Goal: Task Accomplishment & Management: Manage account settings

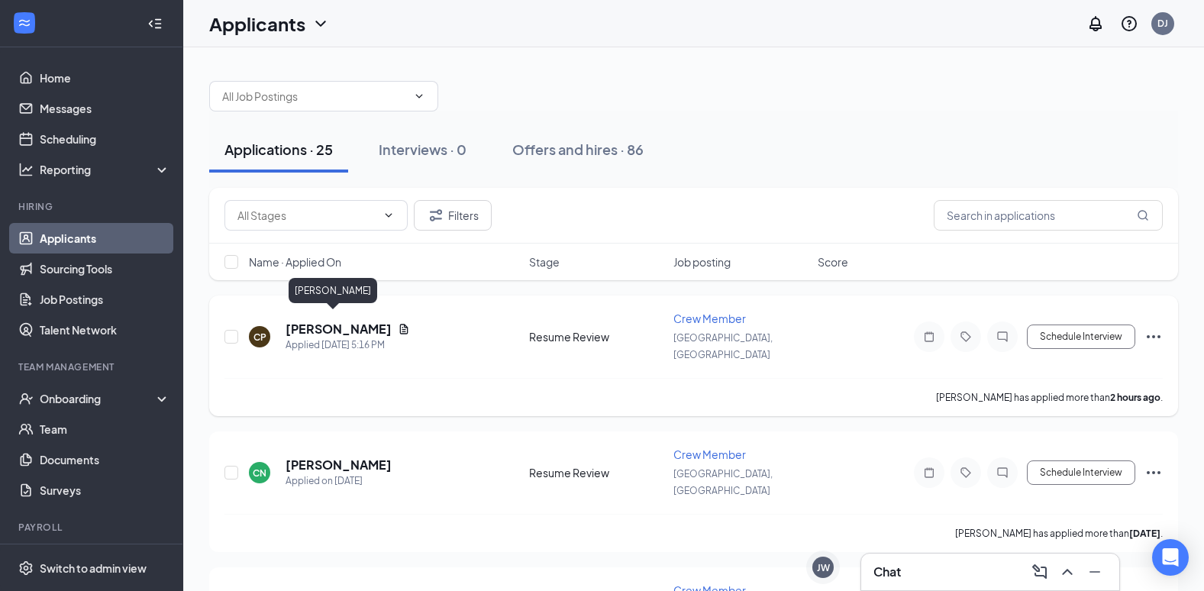
click at [325, 321] on h5 "[PERSON_NAME]" at bounding box center [339, 329] width 106 height 17
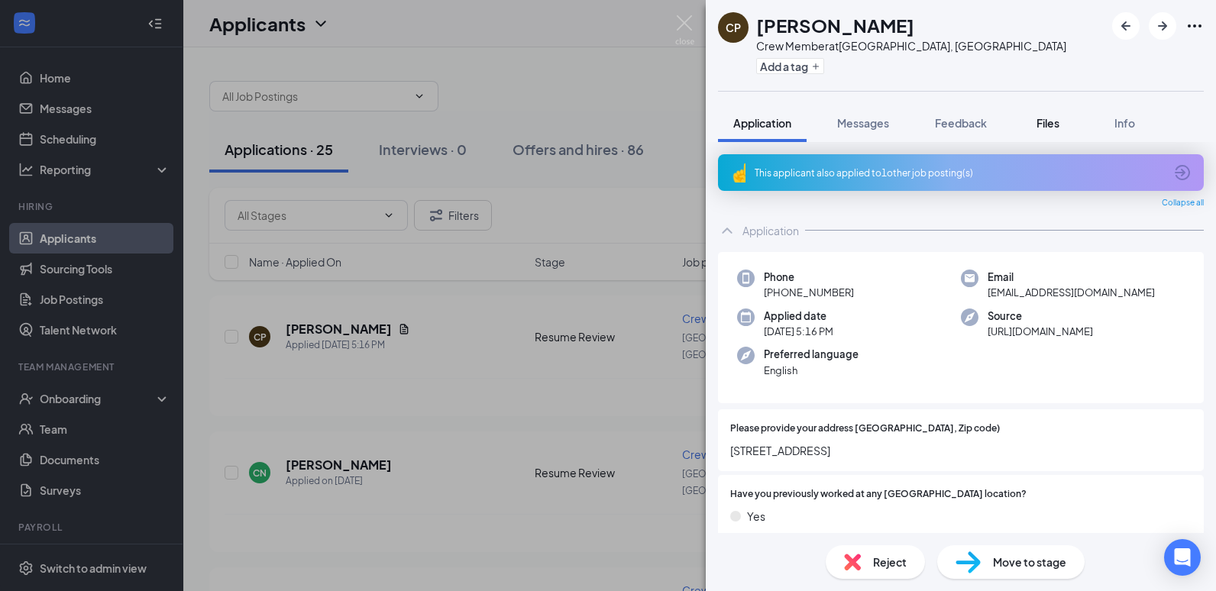
click at [1046, 115] on button "Files" at bounding box center [1047, 123] width 61 height 38
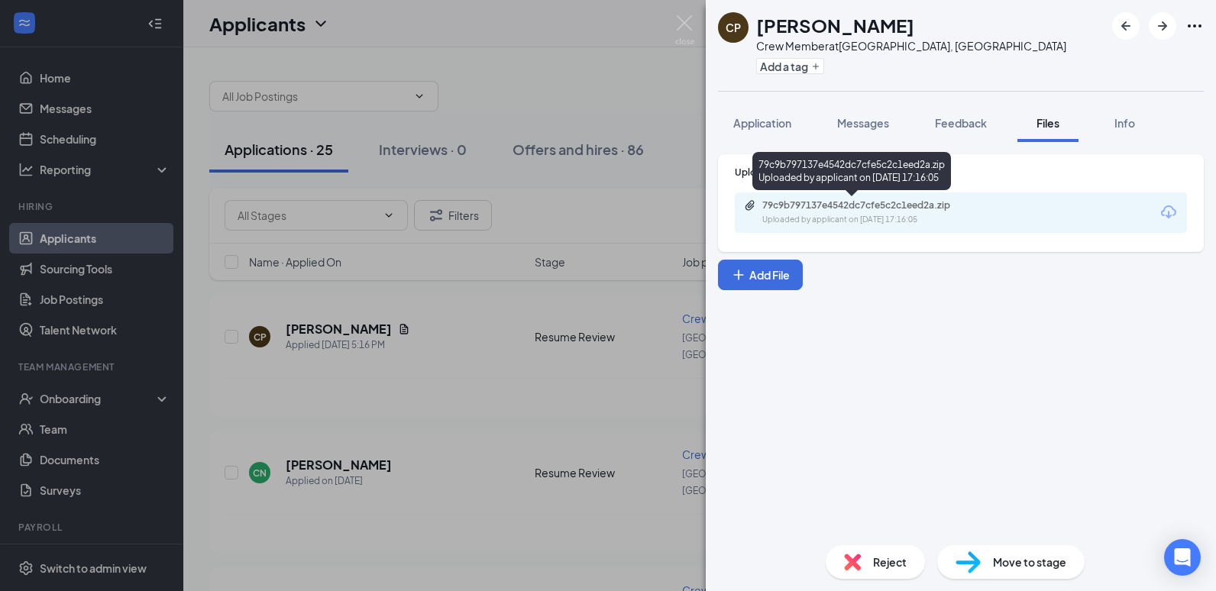
click at [884, 202] on div "79c9b797137e4542dc7cfe5c2c1eed2a.zip" at bounding box center [869, 205] width 214 height 12
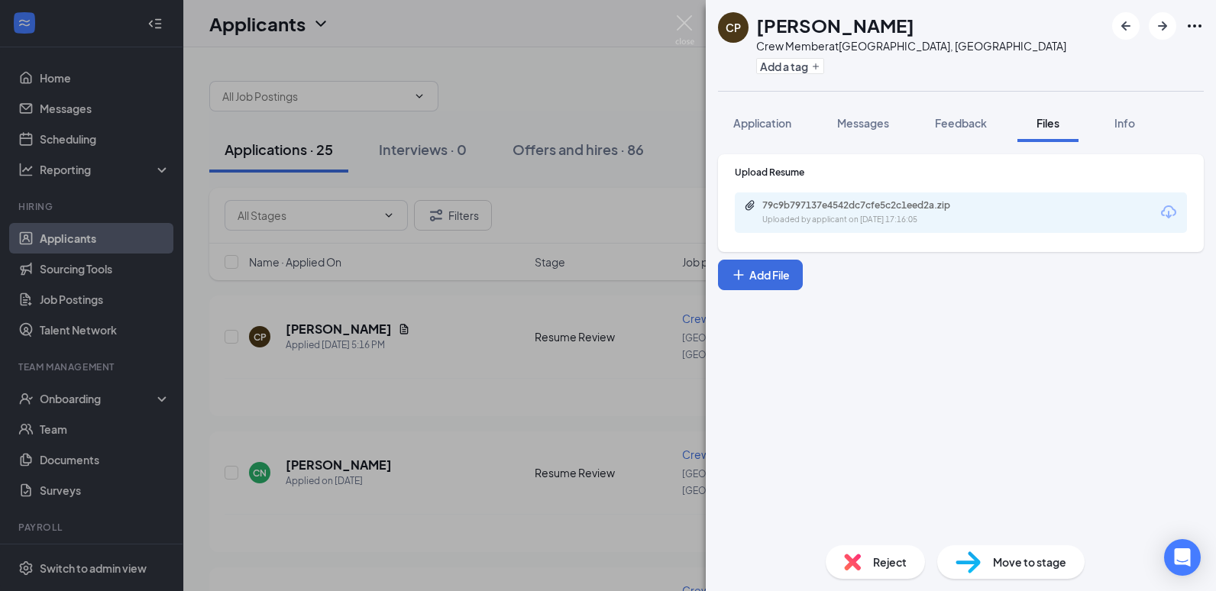
drag, startPoint x: 751, startPoint y: 117, endPoint x: 754, endPoint y: 155, distance: 38.3
click at [751, 117] on span "Application" at bounding box center [762, 123] width 58 height 14
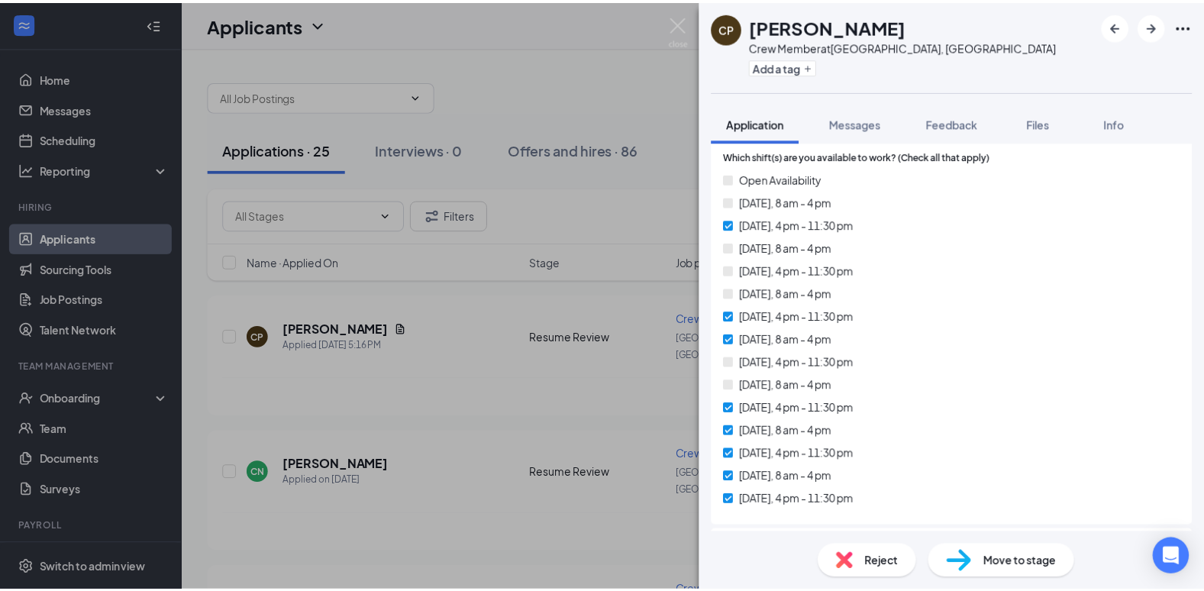
scroll to position [611, 0]
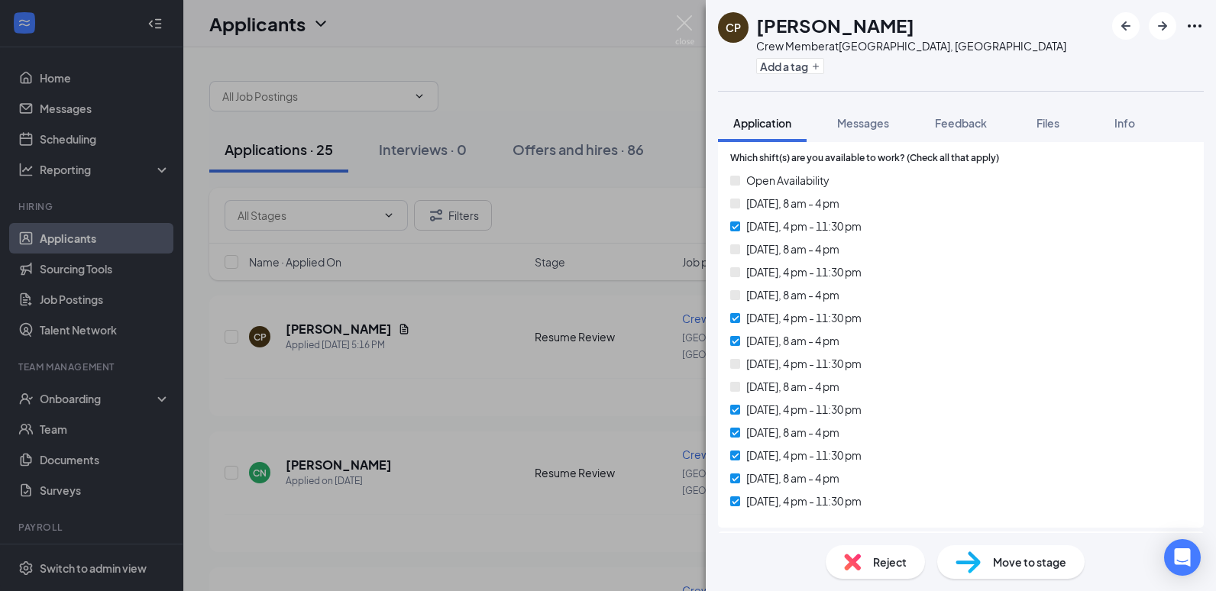
click at [509, 86] on div "CP [PERSON_NAME] Crew Member at [GEOGRAPHIC_DATA], [GEOGRAPHIC_DATA] Add a tag …" at bounding box center [608, 295] width 1216 height 591
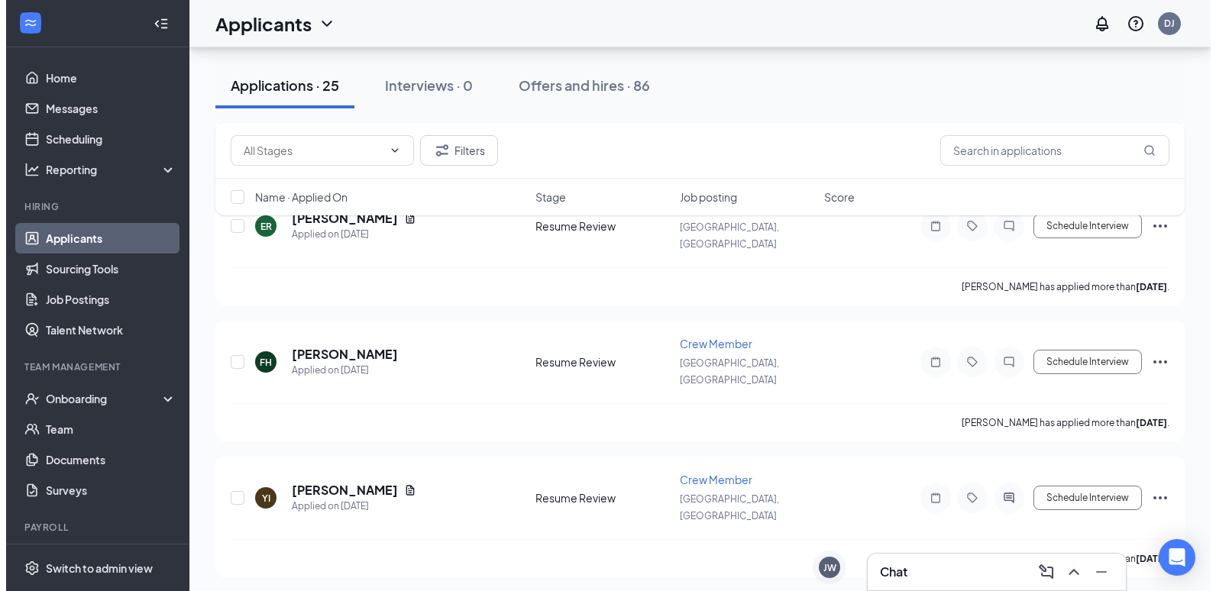
scroll to position [1298, 0]
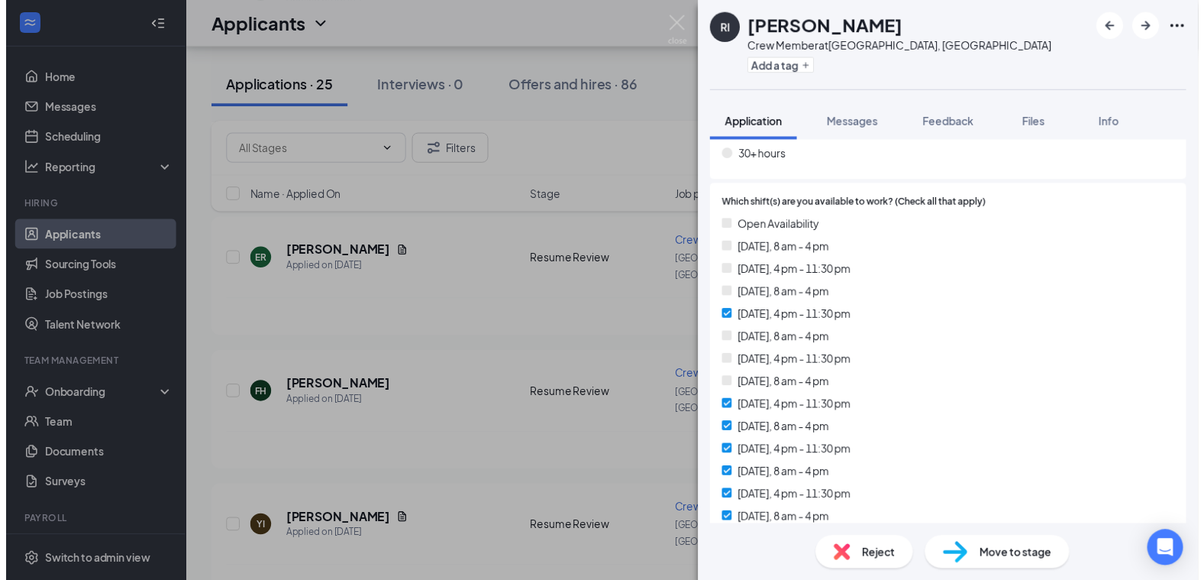
scroll to position [535, 0]
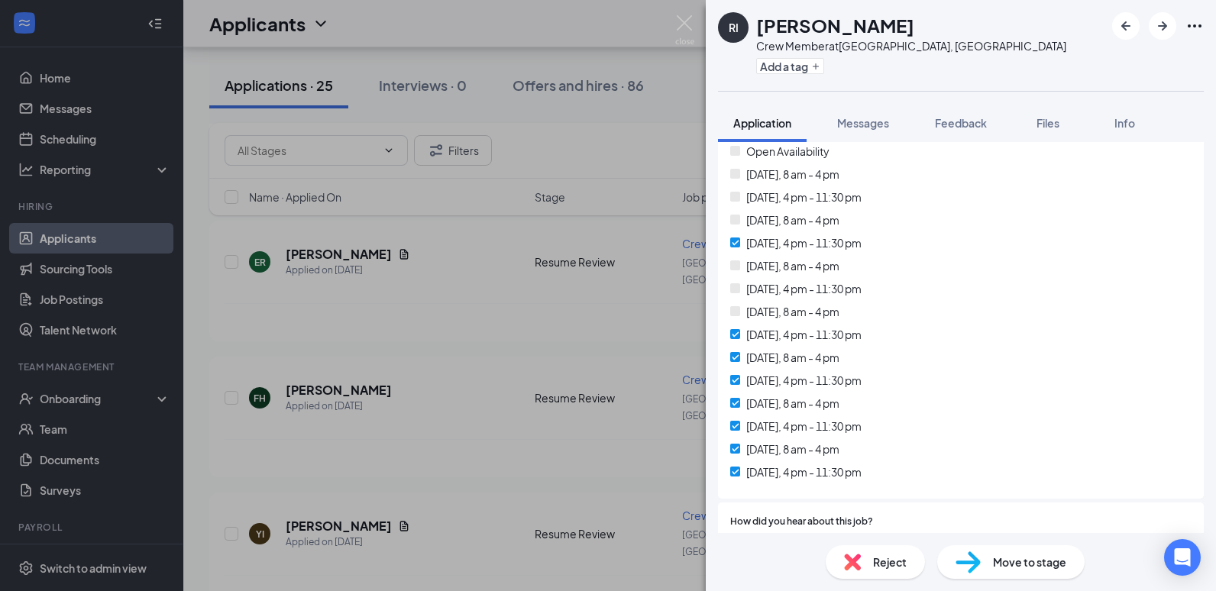
click at [452, 297] on div "RI [PERSON_NAME] Crew Member at [GEOGRAPHIC_DATA], [GEOGRAPHIC_DATA] Add a tag …" at bounding box center [608, 295] width 1216 height 591
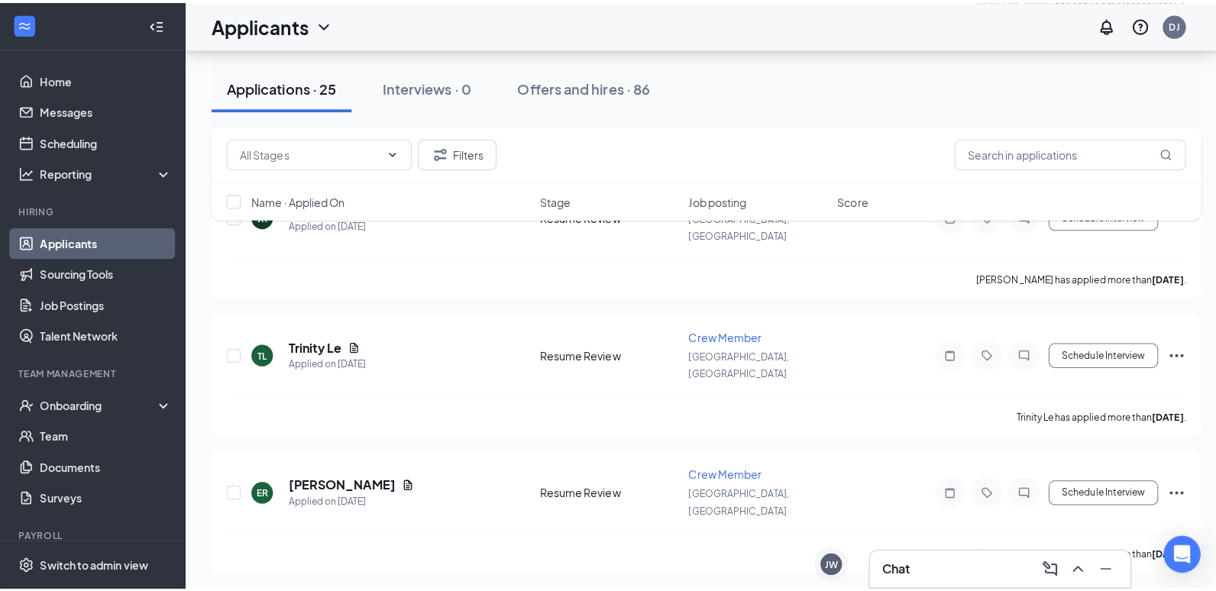
scroll to position [1069, 0]
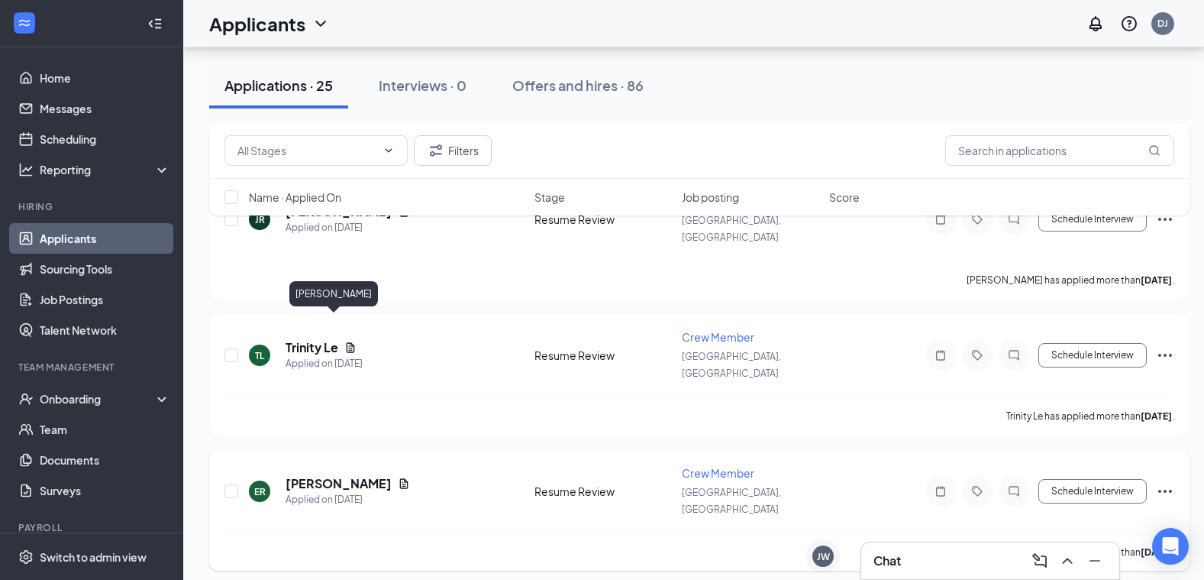
click at [304, 475] on h5 "[PERSON_NAME]" at bounding box center [339, 483] width 106 height 17
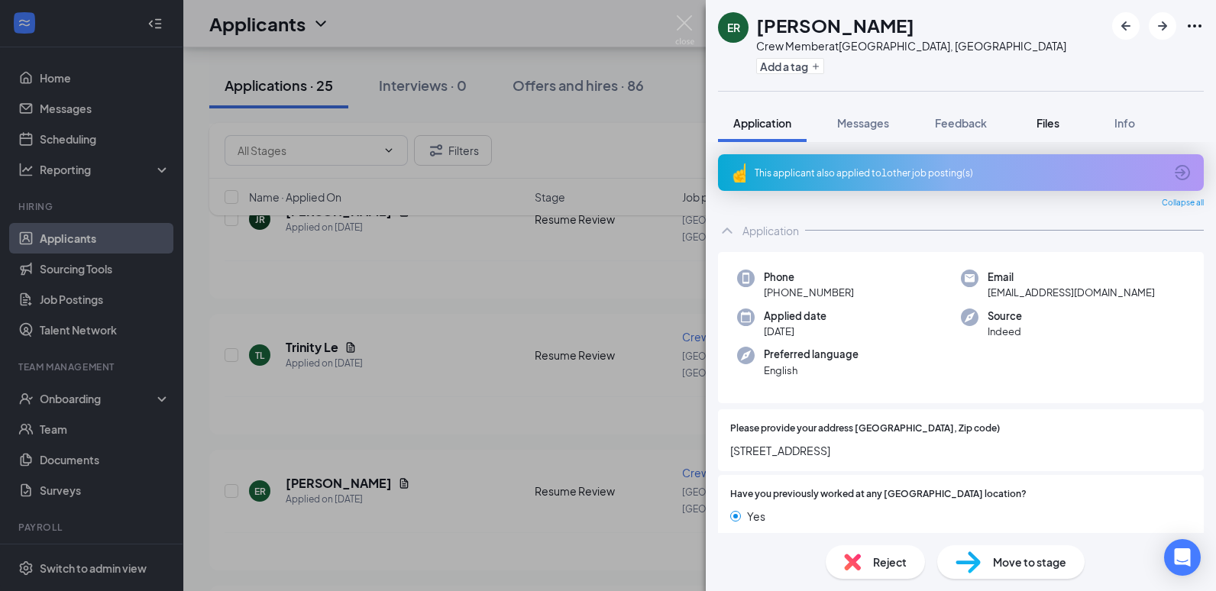
click at [1044, 127] on span "Files" at bounding box center [1047, 123] width 23 height 14
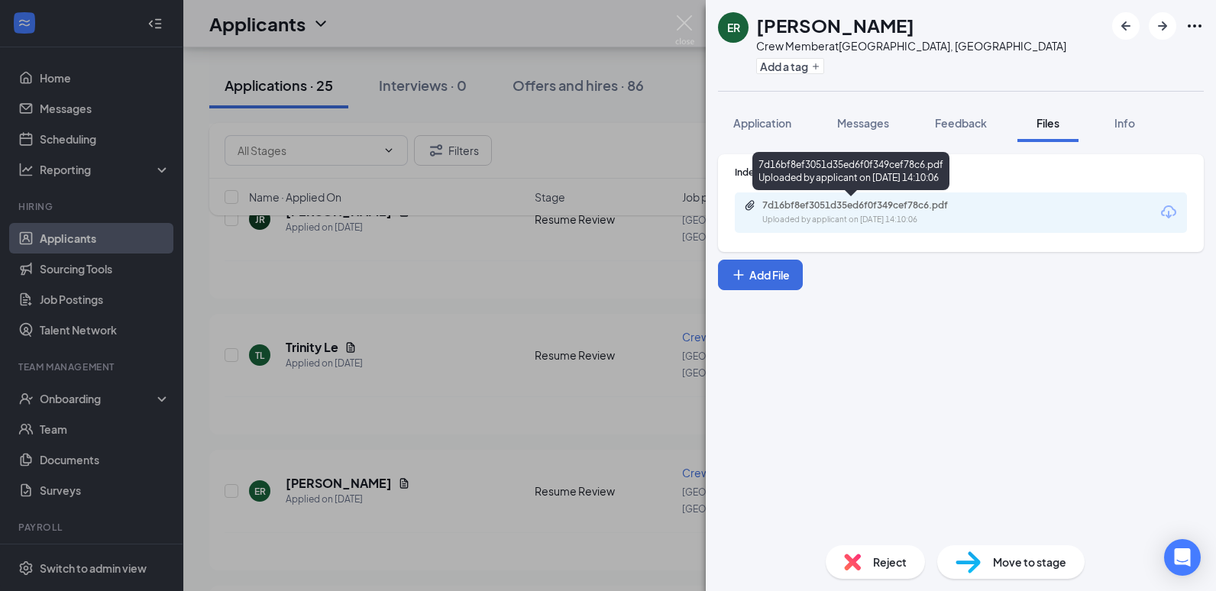
click at [881, 208] on div "7d16bf8ef3051d35ed6f0f349cef78c6.pdf" at bounding box center [869, 205] width 214 height 12
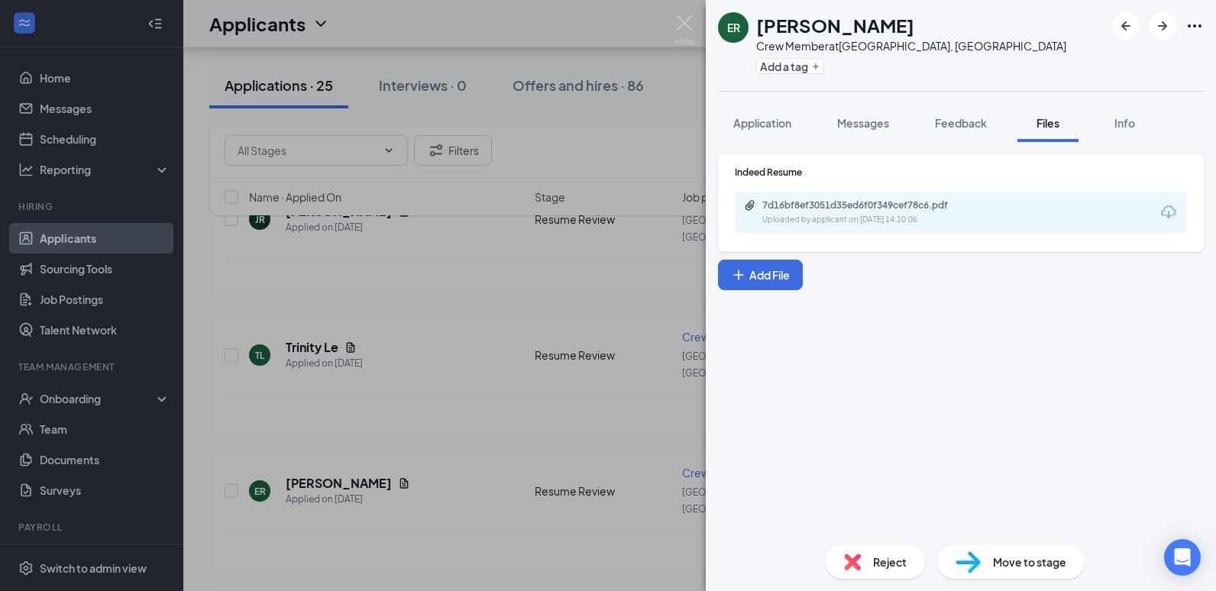
click at [574, 137] on div "ER [PERSON_NAME] Crew Member at [GEOGRAPHIC_DATA], [GEOGRAPHIC_DATA] Add a tag …" at bounding box center [608, 295] width 1216 height 591
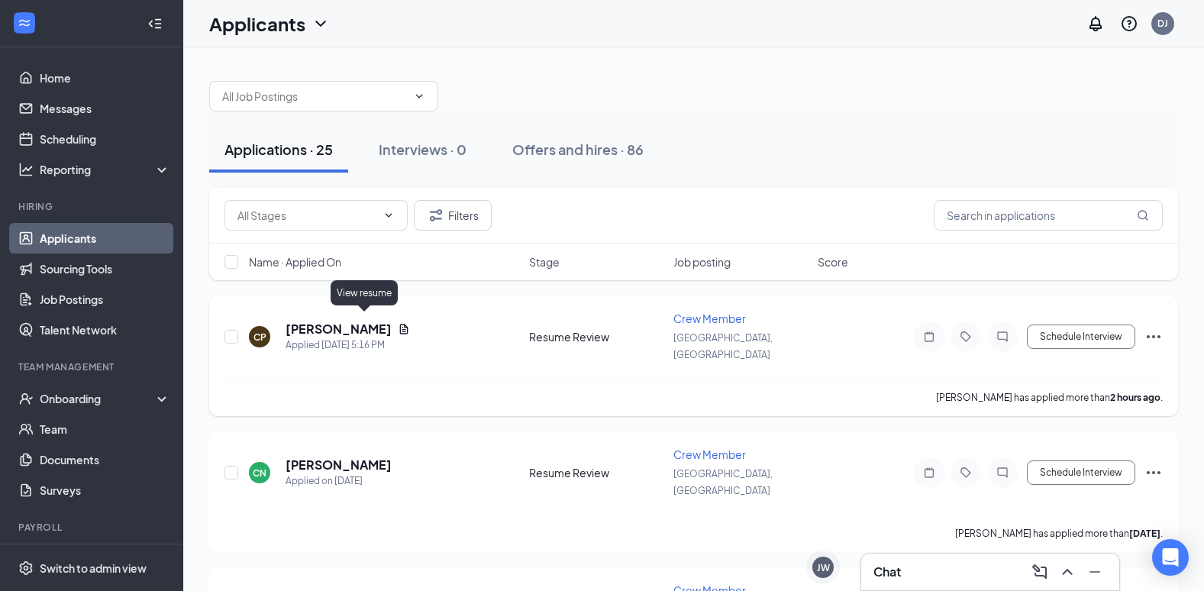
click at [398, 323] on icon "Document" at bounding box center [404, 329] width 12 height 12
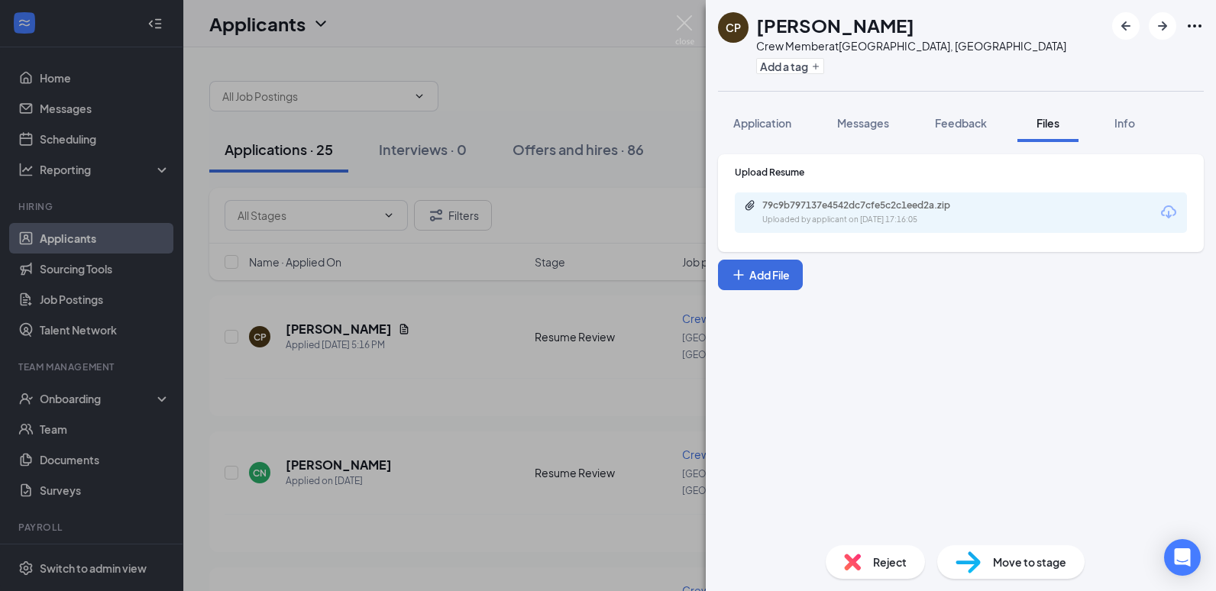
click at [577, 82] on div "CP [PERSON_NAME] Crew Member at [GEOGRAPHIC_DATA], [GEOGRAPHIC_DATA] Add a tag …" at bounding box center [608, 295] width 1216 height 591
